Goal: Information Seeking & Learning: Learn about a topic

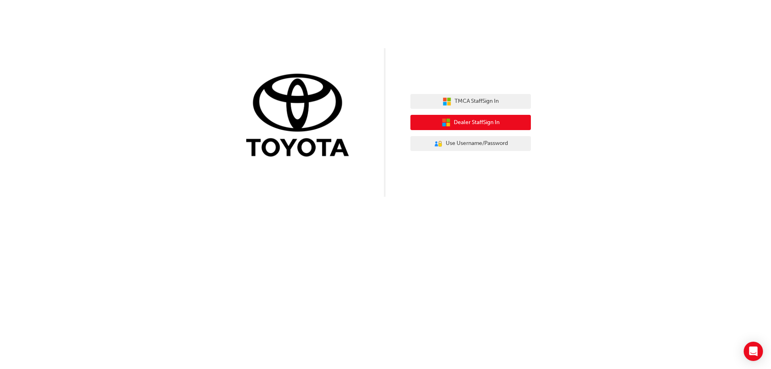
click at [475, 124] on span "Dealer Staff Sign In" at bounding box center [477, 122] width 46 height 9
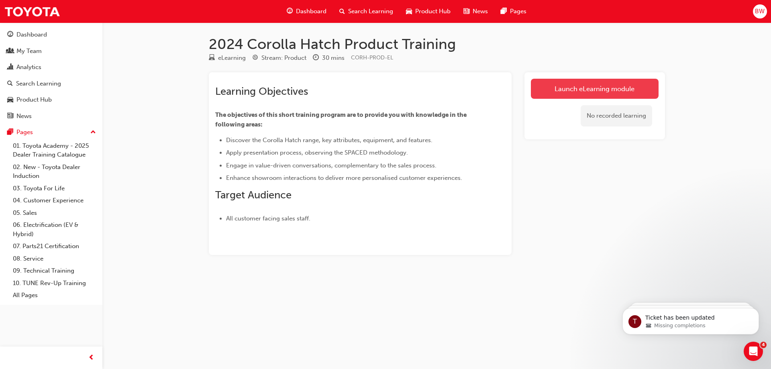
click at [605, 92] on link "Launch eLearning module" at bounding box center [595, 89] width 128 height 20
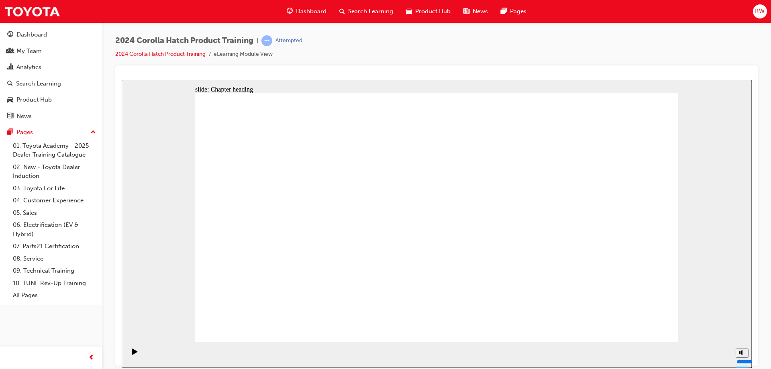
drag, startPoint x: 486, startPoint y: 255, endPoint x: 457, endPoint y: 295, distance: 49.7
